Goal: Find specific page/section: Find specific page/section

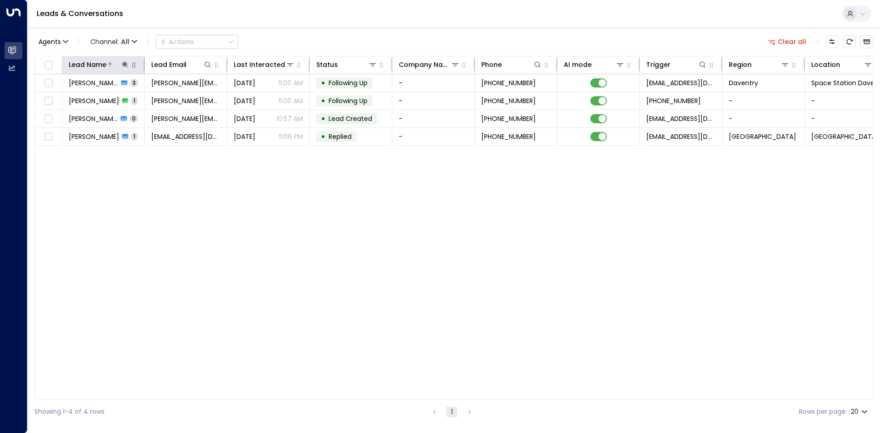
click at [123, 64] on icon at bounding box center [124, 64] width 7 height 7
click at [178, 97] on button "button" at bounding box center [182, 98] width 12 height 12
click at [147, 90] on input "text" at bounding box center [125, 97] width 127 height 17
type input "******"
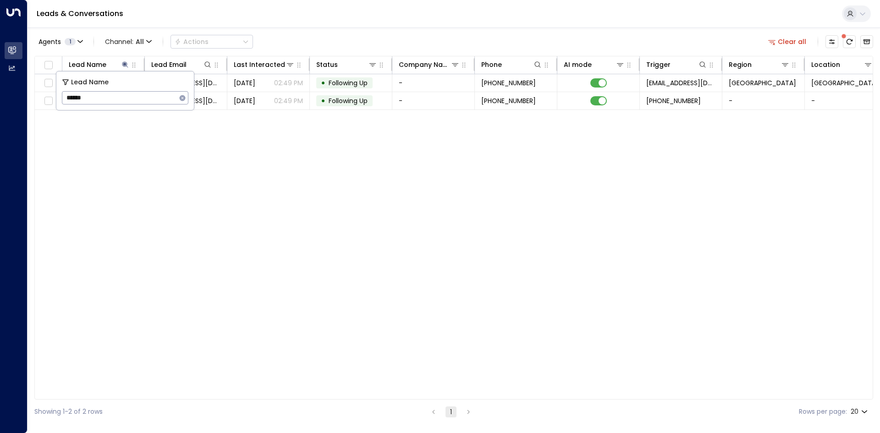
click at [160, 139] on div "Lead Name Lead Email Last Interacted Status Company Name Phone AI mode Trigger …" at bounding box center [453, 228] width 839 height 344
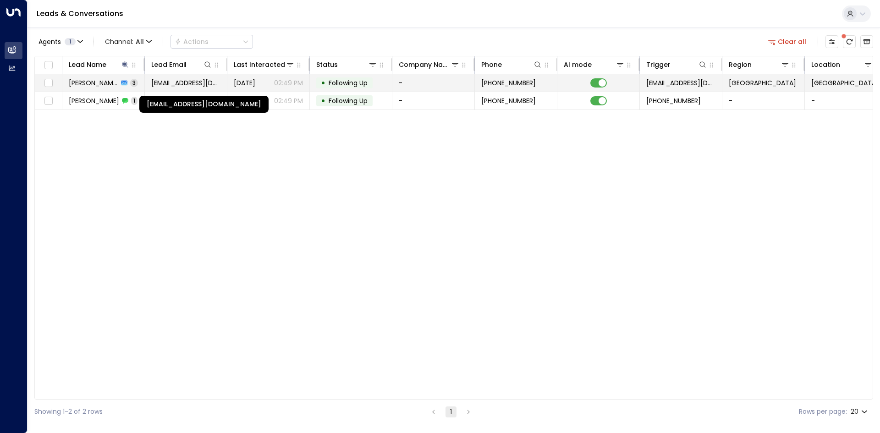
click at [172, 83] on span "[EMAIL_ADDRESS][DOMAIN_NAME]" at bounding box center [185, 82] width 69 height 9
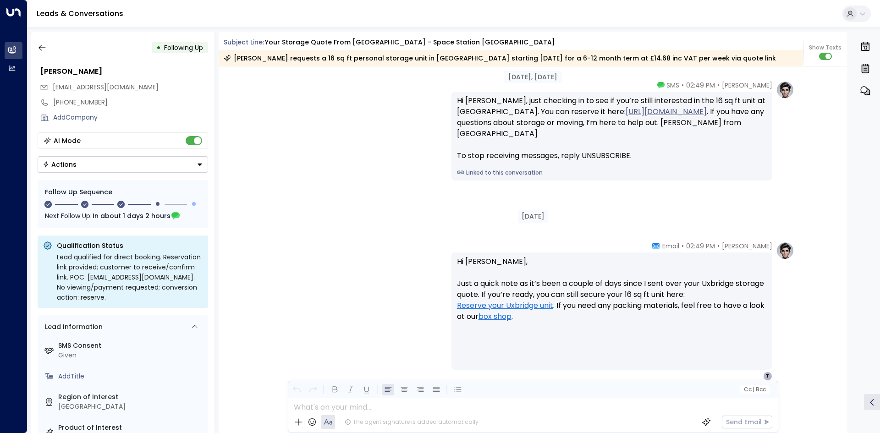
scroll to position [1075, 0]
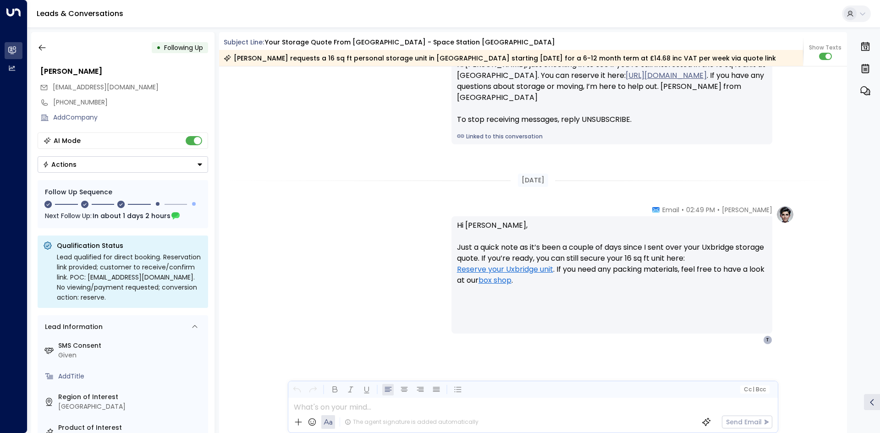
drag, startPoint x: 187, startPoint y: 57, endPoint x: 121, endPoint y: 53, distance: 66.6
click at [183, 57] on div "• Following Up [PERSON_NAME] [EMAIL_ADDRESS][DOMAIN_NAME] [PHONE_NUMBER] Add Co…" at bounding box center [122, 232] width 183 height 401
click at [47, 47] on button "button" at bounding box center [42, 47] width 17 height 17
